Goal: Transaction & Acquisition: Register for event/course

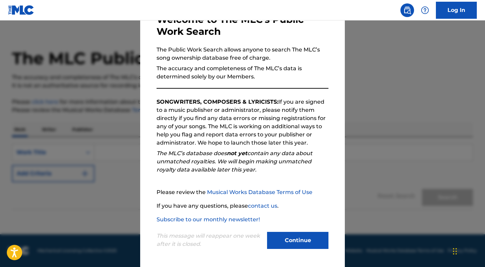
scroll to position [8, 0]
click at [296, 240] on button "Continue" at bounding box center [297, 240] width 61 height 17
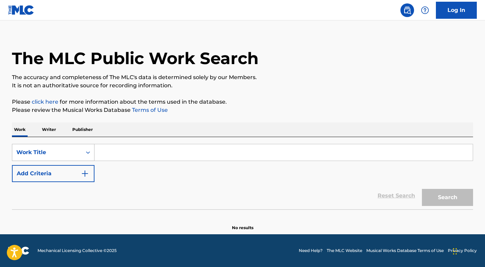
click at [89, 152] on icon "Search Form" at bounding box center [88, 153] width 4 height 2
click at [84, 152] on div "Search Form" at bounding box center [88, 152] width 12 height 12
click at [52, 130] on p "Writer" at bounding box center [49, 130] width 18 height 14
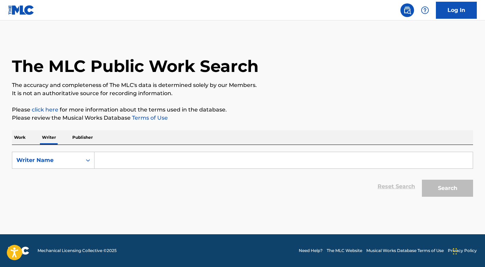
click at [118, 160] on input "Search Form" at bounding box center [284, 160] width 379 height 16
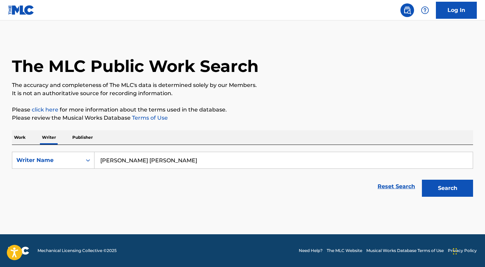
type input "[PERSON_NAME] [PERSON_NAME]"
click at [448, 188] on button "Search" at bounding box center [447, 188] width 51 height 17
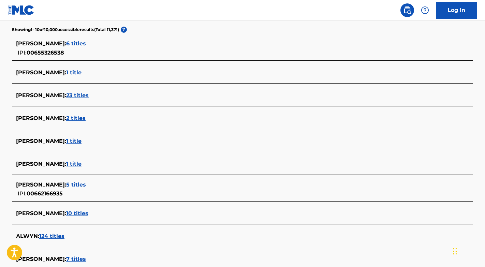
scroll to position [178, 0]
click at [86, 184] on span "5 titles" at bounding box center [76, 184] width 20 height 6
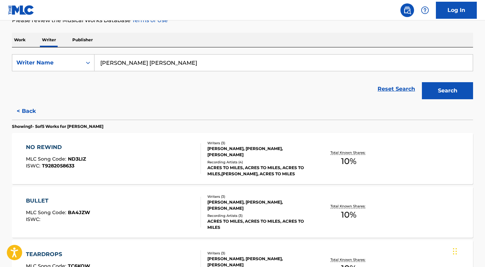
scroll to position [74, 0]
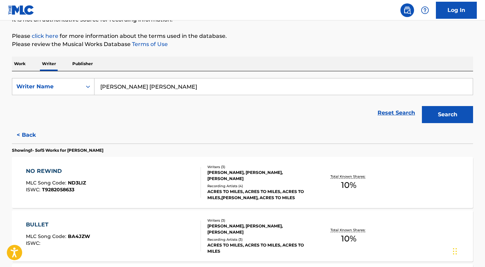
click at [25, 132] on button "< Back" at bounding box center [32, 135] width 41 height 17
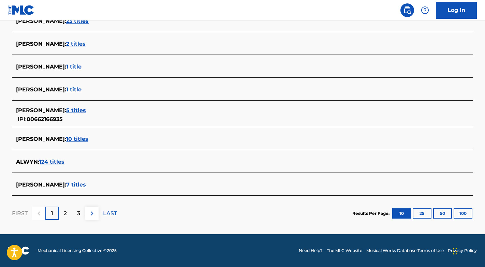
scroll to position [252, 0]
click at [82, 183] on span "7 titles" at bounding box center [76, 185] width 20 height 6
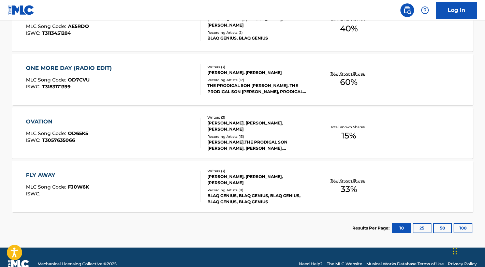
scroll to position [398, 0]
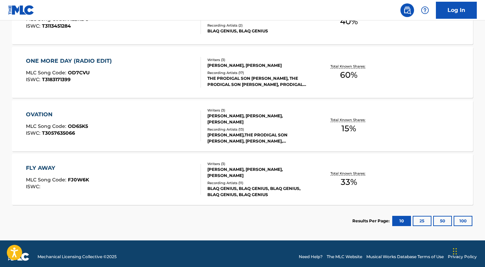
click at [44, 115] on div "OVATION" at bounding box center [57, 115] width 62 height 8
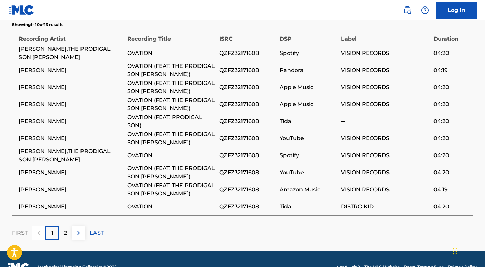
scroll to position [455, 0]
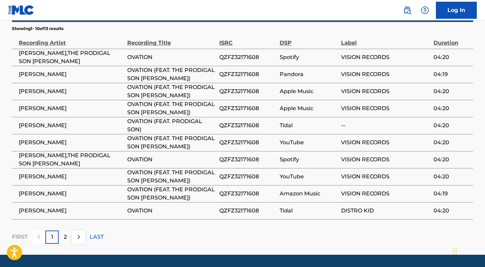
click at [75, 233] on img at bounding box center [79, 237] width 8 height 8
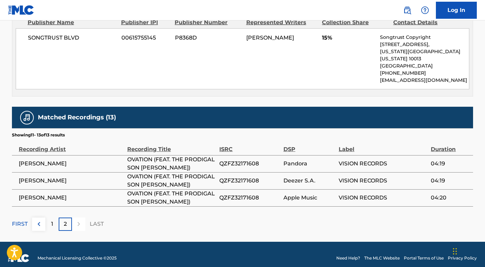
scroll to position [349, 0]
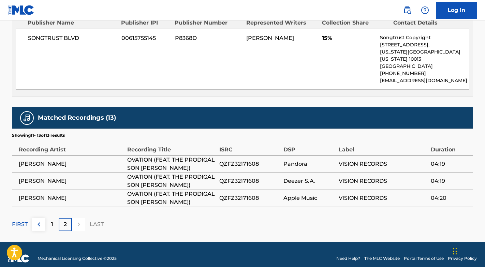
click at [48, 218] on div "1" at bounding box center [51, 224] width 13 height 13
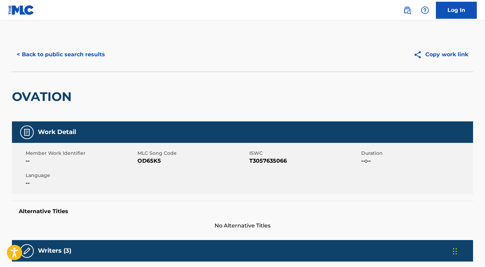
scroll to position [0, 0]
click at [40, 53] on button "< Back to public search results" at bounding box center [61, 54] width 98 height 17
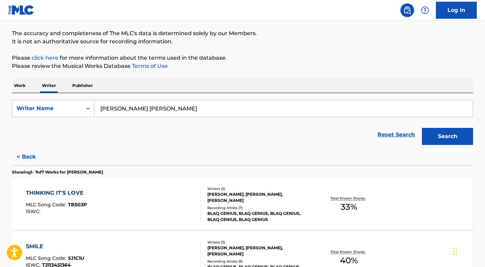
scroll to position [50, 0]
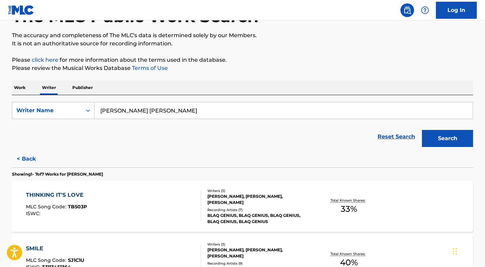
click at [22, 88] on p "Work" at bounding box center [20, 88] width 16 height 14
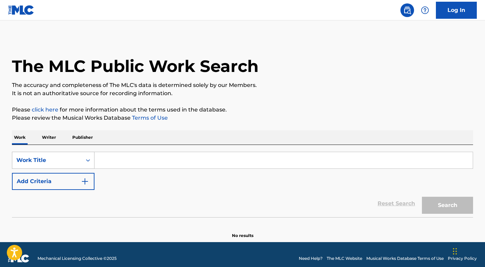
scroll to position [4, 0]
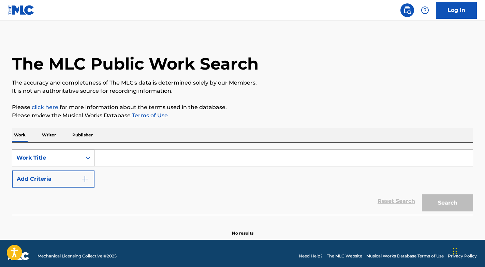
click at [67, 159] on div "Work Title" at bounding box center [46, 158] width 61 height 8
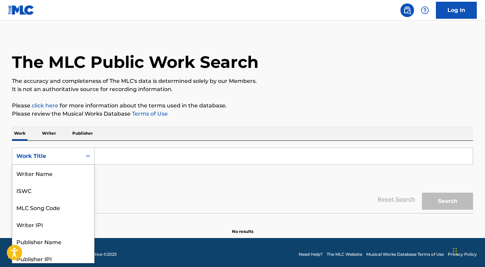
scroll to position [4, 0]
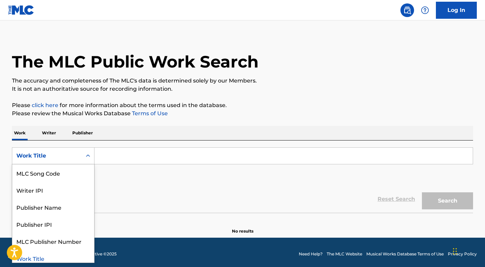
click at [116, 158] on input "Search Form" at bounding box center [284, 156] width 379 height 16
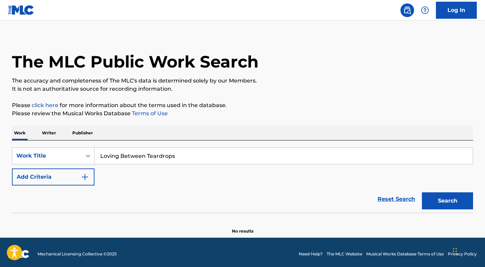
type input "Loving Between Teardrops"
click at [448, 201] on button "Search" at bounding box center [447, 201] width 51 height 17
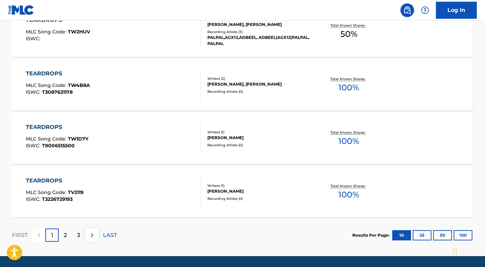
scroll to position [548, 0]
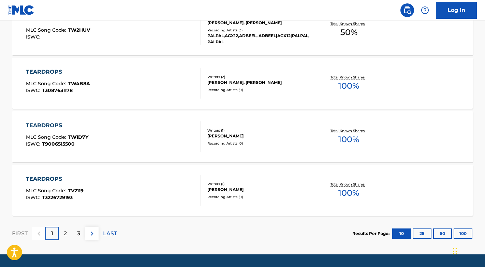
click at [91, 235] on img at bounding box center [92, 234] width 8 height 8
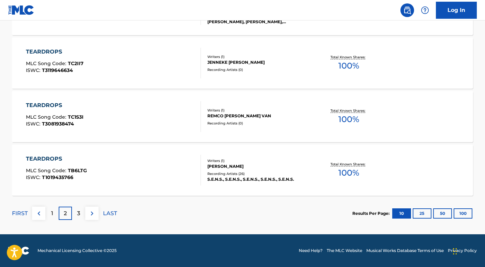
click at [91, 213] on img at bounding box center [92, 214] width 8 height 8
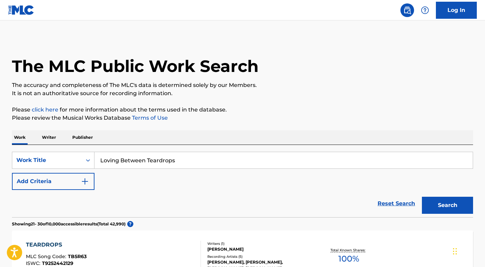
scroll to position [0, 0]
click at [17, 8] on img at bounding box center [21, 10] width 26 height 10
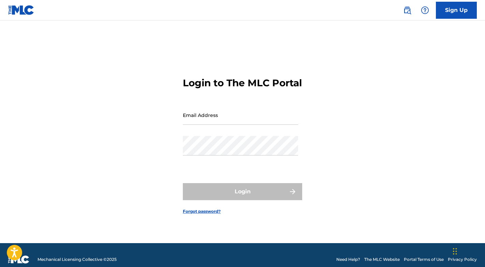
click at [409, 11] on img at bounding box center [407, 10] width 8 height 8
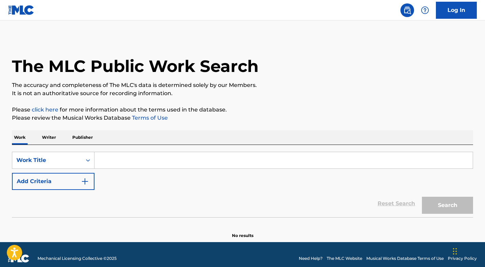
click at [460, 12] on link "Log In" at bounding box center [456, 10] width 41 height 17
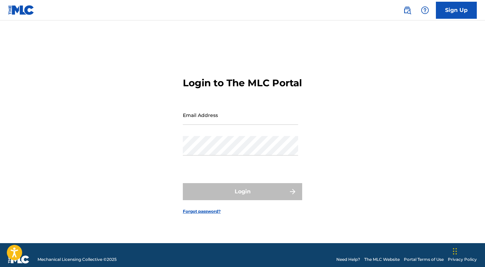
click at [461, 14] on link "Sign Up" at bounding box center [456, 10] width 41 height 17
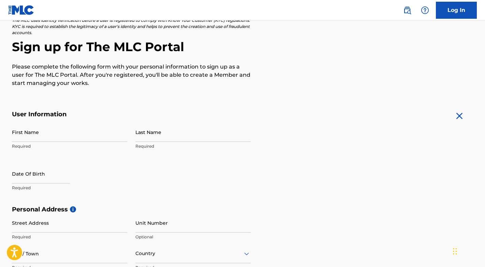
scroll to position [48, 0]
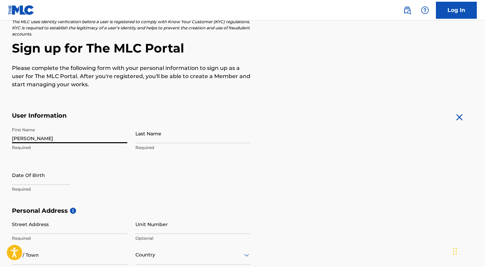
type input "[PERSON_NAME]"
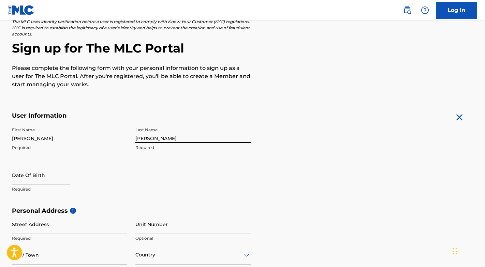
type input "[PERSON_NAME]"
select select "7"
select select "2025"
click at [178, 177] on div "First Name [PERSON_NAME] Required Last Name [PERSON_NAME] Required Date Of Birt…" at bounding box center [131, 165] width 239 height 83
click at [104, 115] on h5 "User Information" at bounding box center [131, 116] width 239 height 8
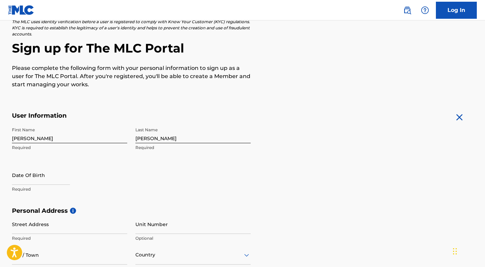
click at [0, 184] on main "The MLC uses identity verification before a user is registered to comply with K…" at bounding box center [242, 212] width 485 height 481
select select "7"
select select "2025"
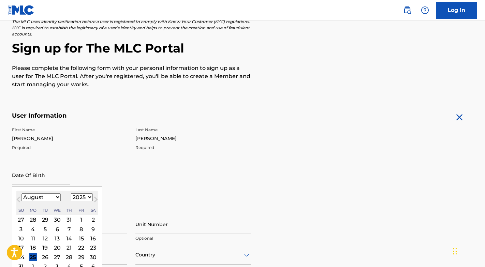
click at [42, 181] on input "text" at bounding box center [41, 175] width 58 height 19
type input "07081982"
click at [166, 174] on div "First Name [PERSON_NAME] Required Last Name [PERSON_NAME] Required Date Of Birt…" at bounding box center [131, 165] width 239 height 83
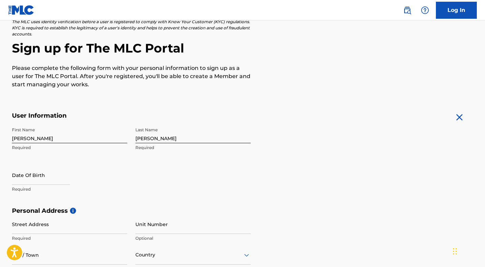
click at [37, 178] on input "text" at bounding box center [41, 175] width 58 height 19
select select "7"
select select "2025"
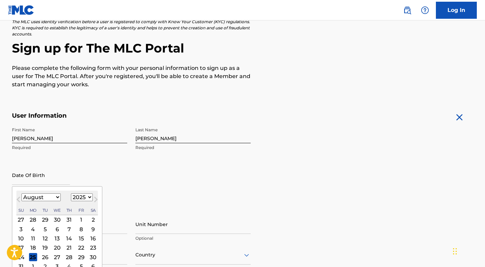
select select "6"
click at [43, 228] on div "8" at bounding box center [45, 229] width 8 height 8
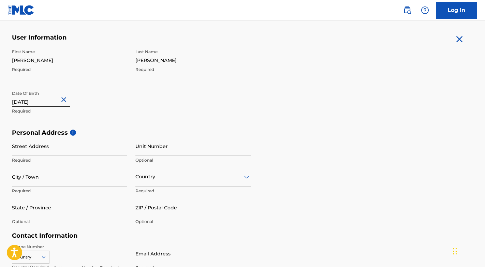
scroll to position [138, 0]
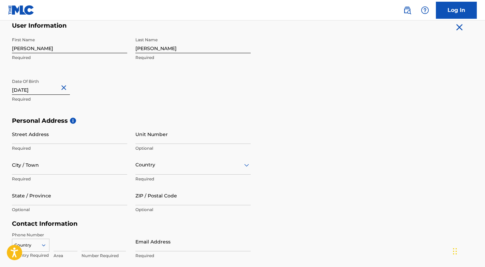
type input "[DATE]"
type input "[STREET_ADDRESS][US_STATE]"
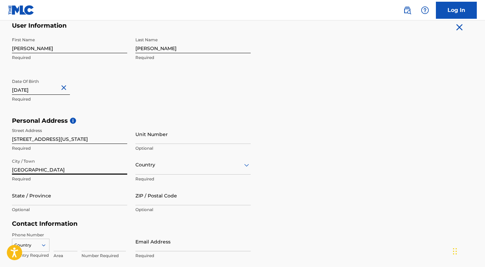
type input "[GEOGRAPHIC_DATA]"
click at [182, 167] on div "option , selected. Select is focused ,type to refine list, press Down to open t…" at bounding box center [193, 164] width 115 height 19
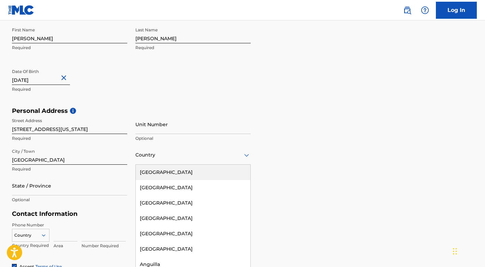
click at [173, 170] on div "[GEOGRAPHIC_DATA]" at bounding box center [193, 172] width 115 height 15
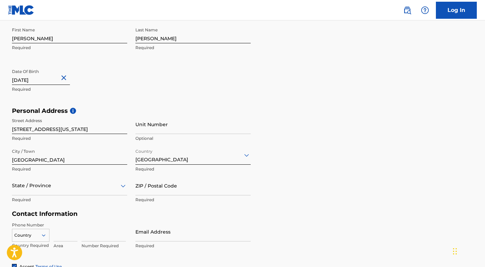
scroll to position [179, 0]
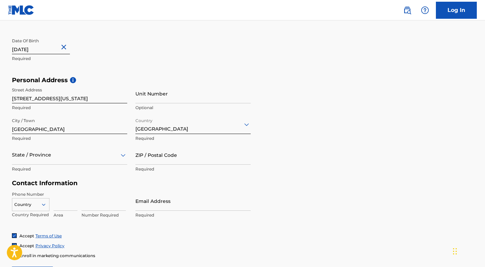
click at [41, 165] on div "State / Province" at bounding box center [69, 154] width 115 height 19
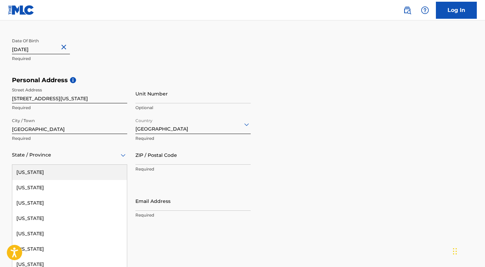
type input "f"
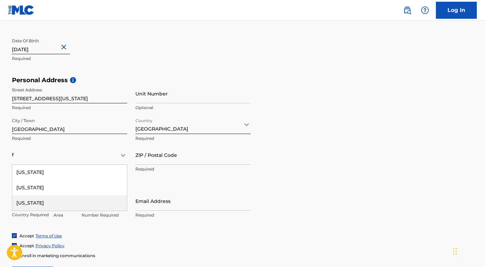
click at [36, 207] on div "[US_STATE]" at bounding box center [69, 203] width 115 height 15
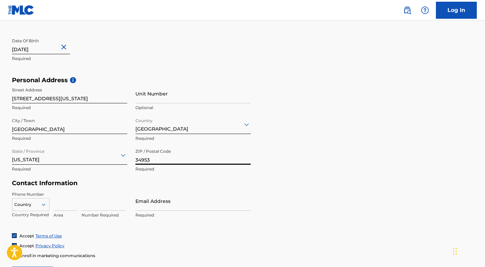
type input "34953"
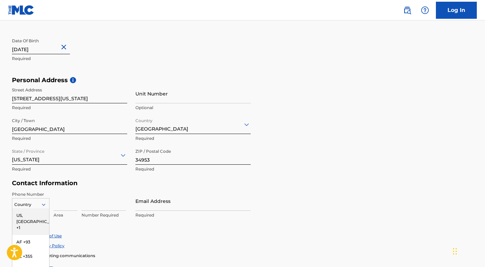
scroll to position [222, 0]
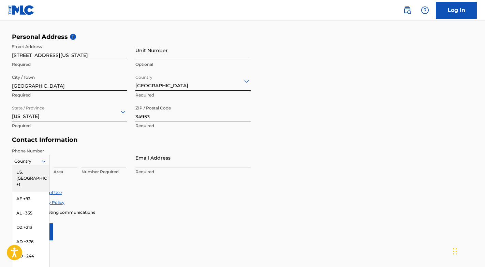
click at [23, 165] on div "US, [GEOGRAPHIC_DATA] +1, 1 of 216. 216 results available. Use Up and Down to c…" at bounding box center [31, 160] width 38 height 10
click at [31, 168] on div "US, [GEOGRAPHIC_DATA] +1" at bounding box center [30, 178] width 37 height 27
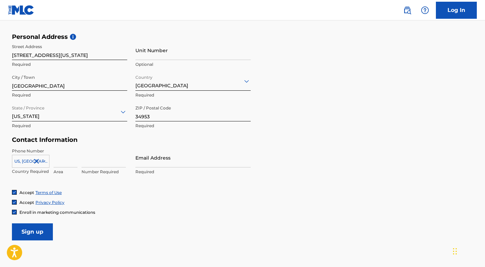
click at [61, 162] on input at bounding box center [66, 157] width 24 height 19
type input "1"
type input "8282602133"
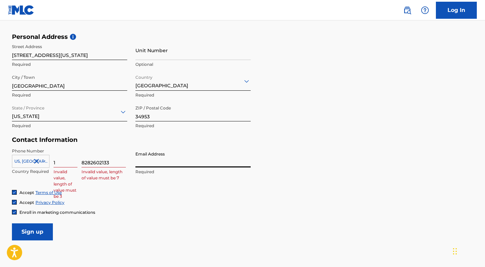
type input "[EMAIL_ADDRESS][DOMAIN_NAME]"
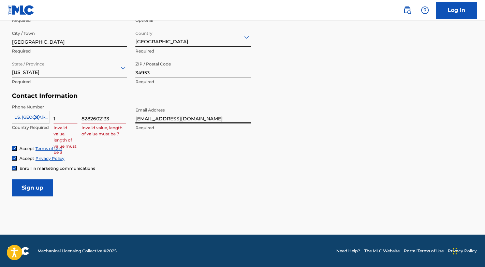
scroll to position [266, 0]
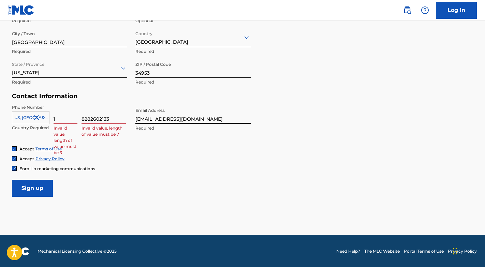
click at [33, 190] on input "Sign up" at bounding box center [32, 188] width 41 height 17
click at [90, 118] on input "8282602133" at bounding box center [104, 113] width 44 height 19
type input "2602133"
click at [60, 119] on input "1" at bounding box center [66, 113] width 24 height 19
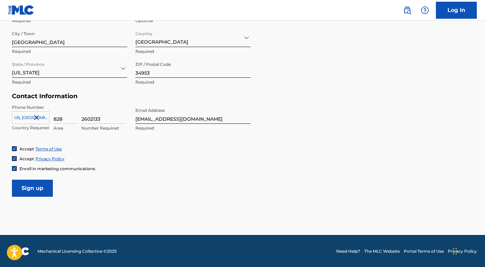
type input "828"
click at [101, 104] on input "2602133" at bounding box center [104, 113] width 44 height 19
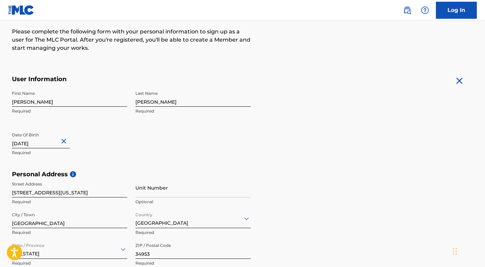
scroll to position [84, 0]
click at [27, 101] on input "[PERSON_NAME]" at bounding box center [69, 97] width 115 height 19
type input "[PERSON_NAME]"
click at [59, 123] on div "First Name [PERSON_NAME] Required Last Name [PERSON_NAME] Required Date Of Birt…" at bounding box center [131, 129] width 239 height 83
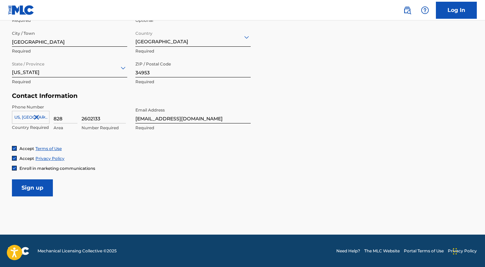
scroll to position [266, 0]
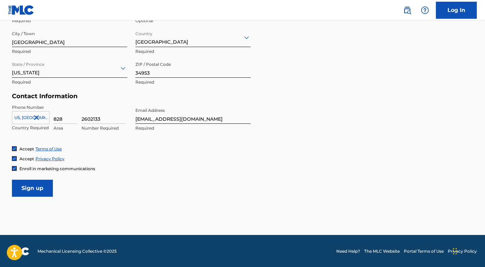
click at [36, 189] on input "Sign up" at bounding box center [32, 188] width 41 height 17
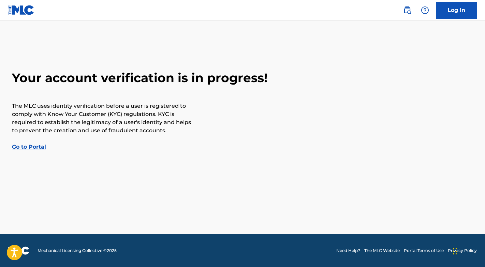
click at [37, 148] on link "Go to Portal" at bounding box center [29, 147] width 34 height 6
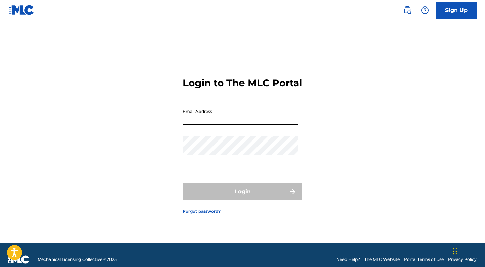
click at [18, 14] on img at bounding box center [21, 10] width 26 height 10
